Goal: Task Accomplishment & Management: Use online tool/utility

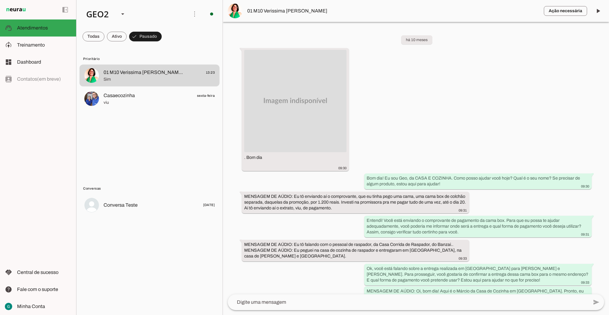
click at [303, 231] on div "há 10 meses . Bom dia 09:30 Bom dia! Eu sou Geo, da CASA E COZINHA. Como posso …" at bounding box center [416, 158] width 386 height 273
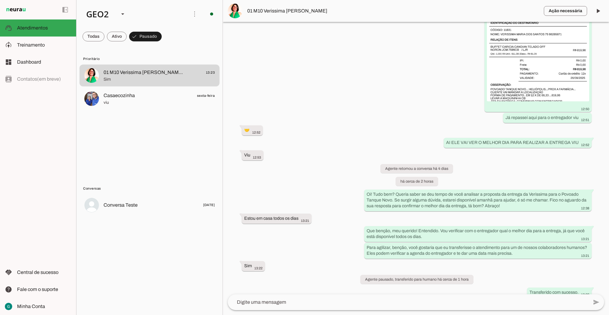
scroll to position [1165, 0]
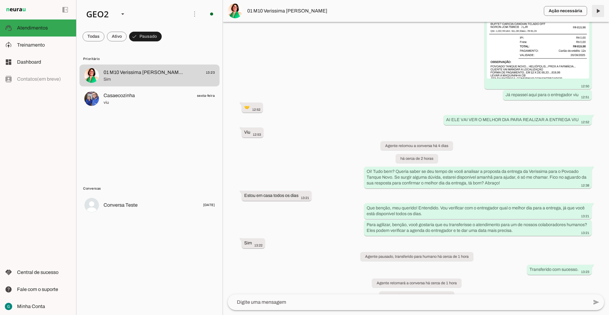
click at [599, 5] on span at bounding box center [598, 11] width 15 height 15
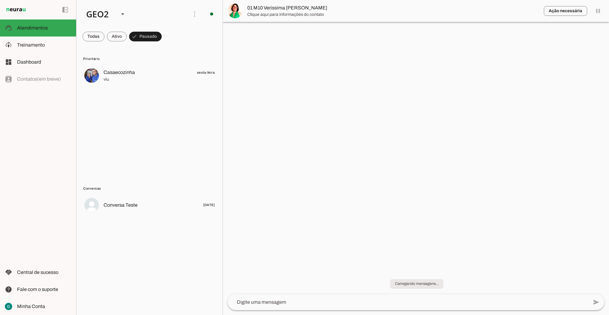
scroll to position [0, 0]
click at [118, 14] on div at bounding box center [122, 14] width 15 height 21
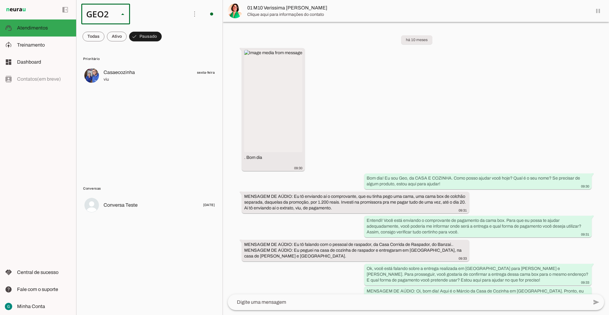
click at [168, 37] on slot at bounding box center [187, 38] width 39 height 7
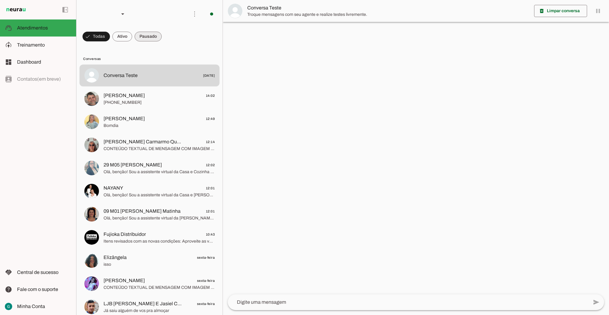
click at [153, 37] on span at bounding box center [148, 36] width 27 height 15
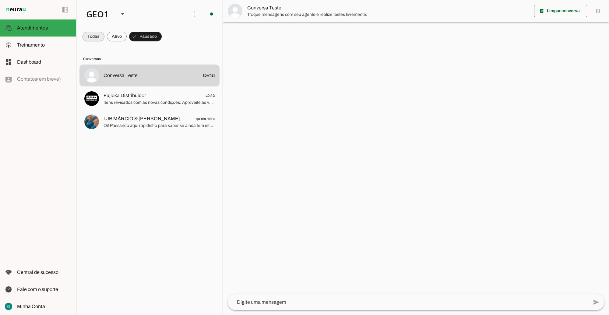
click at [92, 34] on span at bounding box center [94, 36] width 22 height 15
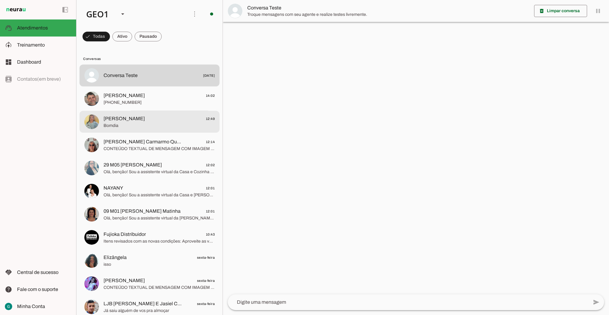
click at [165, 123] on span "Bomdia" at bounding box center [159, 125] width 111 height 6
